Goal: Communication & Community: Answer question/provide support

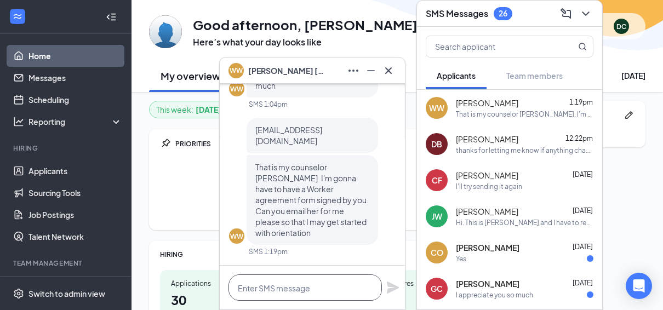
click at [297, 292] on textarea at bounding box center [304, 287] width 153 height 26
type textarea "Gotcha"
click at [390, 291] on icon "Plane" at bounding box center [393, 287] width 12 height 12
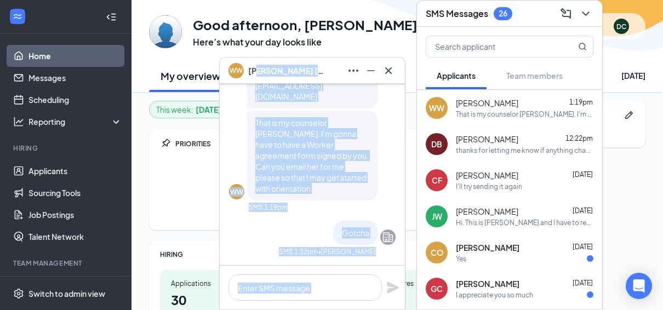
drag, startPoint x: 247, startPoint y: 70, endPoint x: 258, endPoint y: 70, distance: 11.0
click at [258, 70] on div "WW [PERSON_NAME] WW [PERSON_NAME] Applicant Dish Crewmember - [PERSON_NAME] • […" at bounding box center [312, 183] width 186 height 253
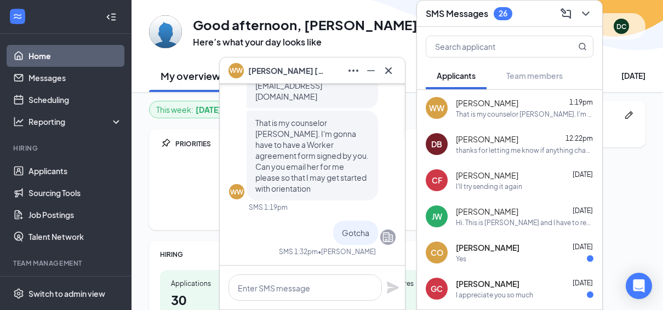
drag, startPoint x: 258, startPoint y: 70, endPoint x: 382, endPoint y: 43, distance: 126.6
click at [382, 43] on div "GA Good afternoon, [PERSON_NAME] Here’s what your day looks like DC" at bounding box center [397, 26] width 496 height 44
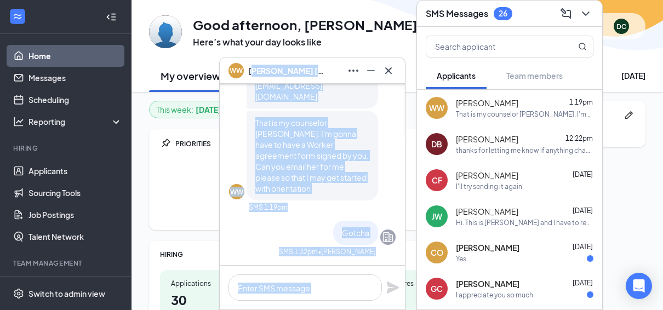
drag, startPoint x: 247, startPoint y: 71, endPoint x: 253, endPoint y: 71, distance: 5.5
click at [253, 71] on div "WW [PERSON_NAME] WW [PERSON_NAME] Applicant Dish Crewmember - [PERSON_NAME] • […" at bounding box center [312, 183] width 186 height 253
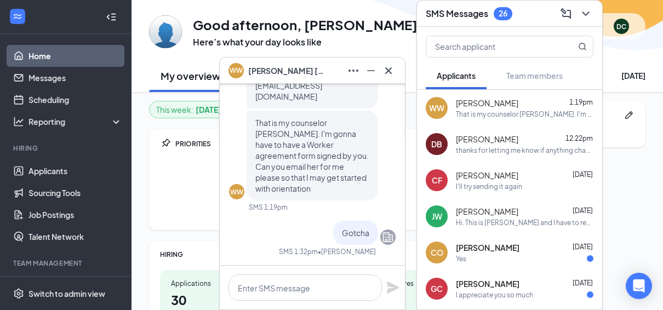
drag, startPoint x: 253, startPoint y: 71, endPoint x: 353, endPoint y: 46, distance: 103.3
click at [353, 46] on h3 "Here’s what your day looks like" at bounding box center [305, 42] width 224 height 12
drag, startPoint x: 307, startPoint y: 71, endPoint x: 248, endPoint y: 74, distance: 58.7
click at [249, 74] on div "[PERSON_NAME]" at bounding box center [312, 71] width 168 height 18
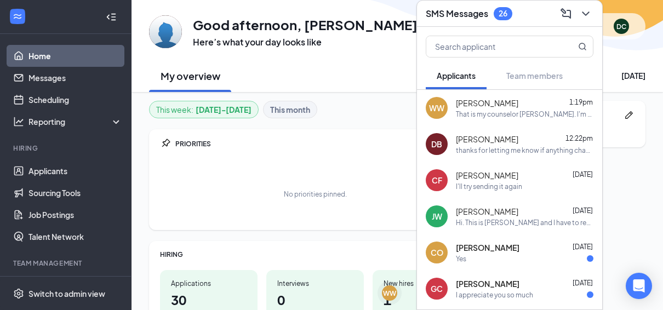
drag, startPoint x: 457, startPoint y: 104, endPoint x: 511, endPoint y: 104, distance: 54.2
click at [511, 104] on span "[PERSON_NAME]" at bounding box center [487, 102] width 62 height 11
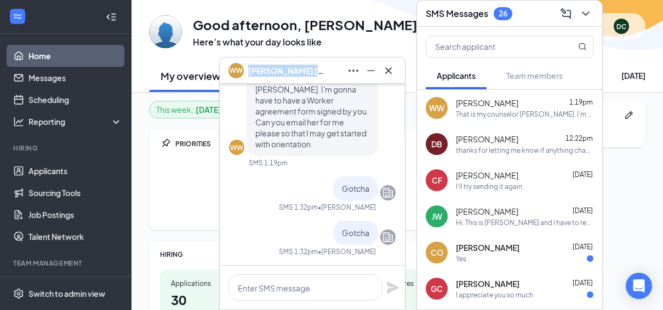
drag, startPoint x: 511, startPoint y: 104, endPoint x: 503, endPoint y: 104, distance: 8.2
copy span "[PERSON_NAME]"
